Goal: Submit feedback/report problem: Submit feedback/report problem

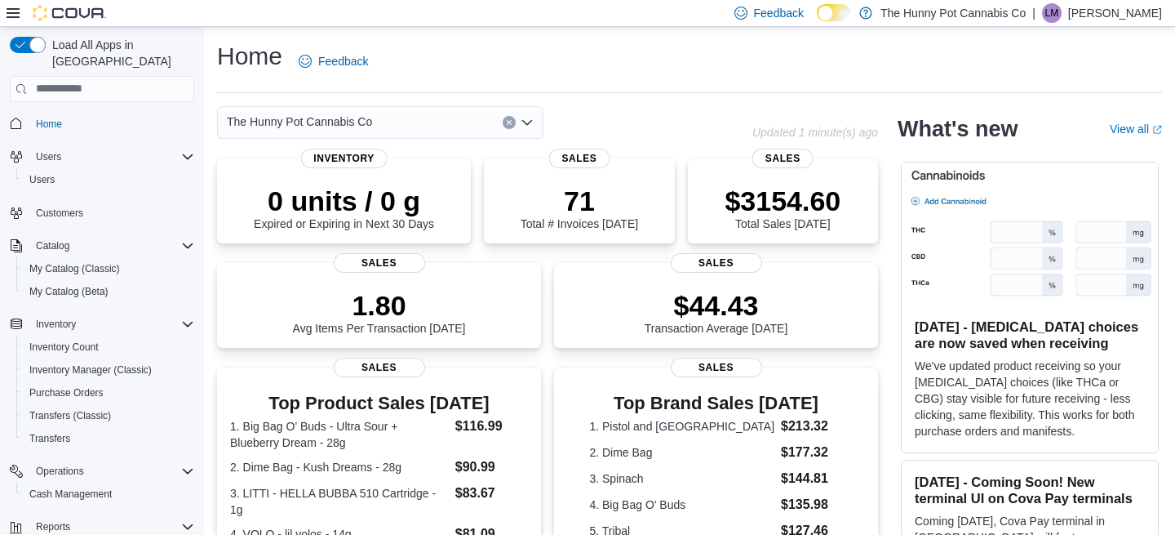
click at [660, 81] on div "Home Feedback" at bounding box center [689, 61] width 945 height 42
click at [663, 87] on div "Home Feedback" at bounding box center [689, 66] width 945 height 53
click at [552, 65] on div "Home Feedback" at bounding box center [689, 61] width 945 height 42
